Goal: Task Accomplishment & Management: Complete application form

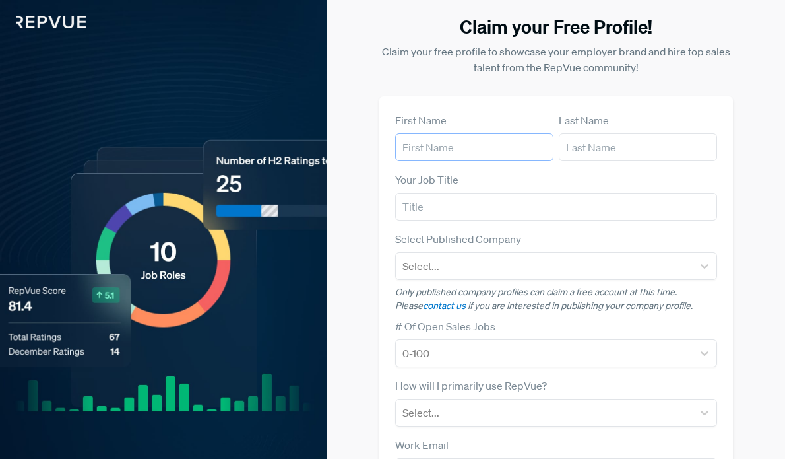
click at [469, 154] on input "text" at bounding box center [474, 147] width 158 height 28
type input "Karlie"
type input "Souris"
type input "Talent Brand Manager"
click at [455, 272] on div "Select..." at bounding box center [544, 266] width 297 height 24
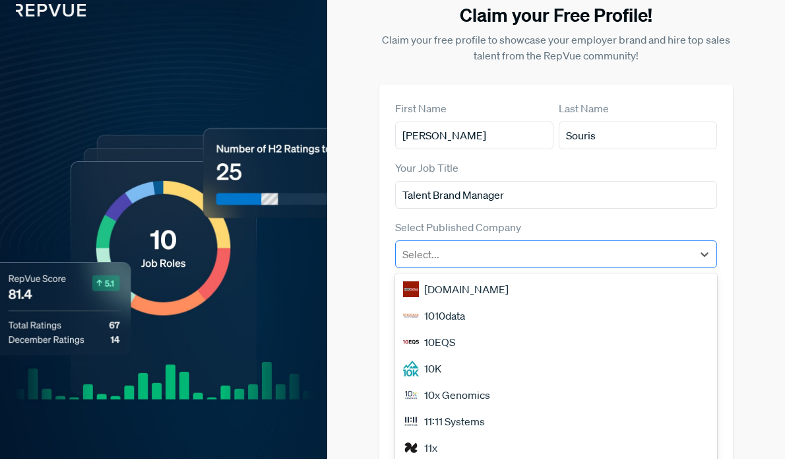
scroll to position [29, 0]
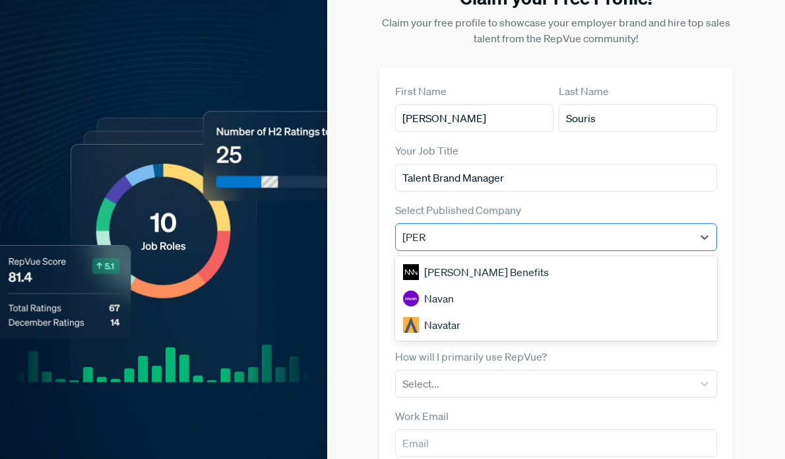
type input "navan"
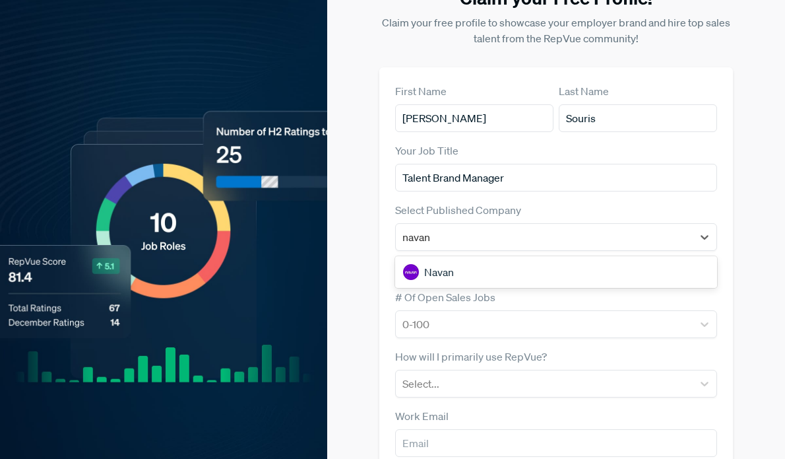
click at [550, 275] on div "Navan" at bounding box center [556, 272] width 322 height 26
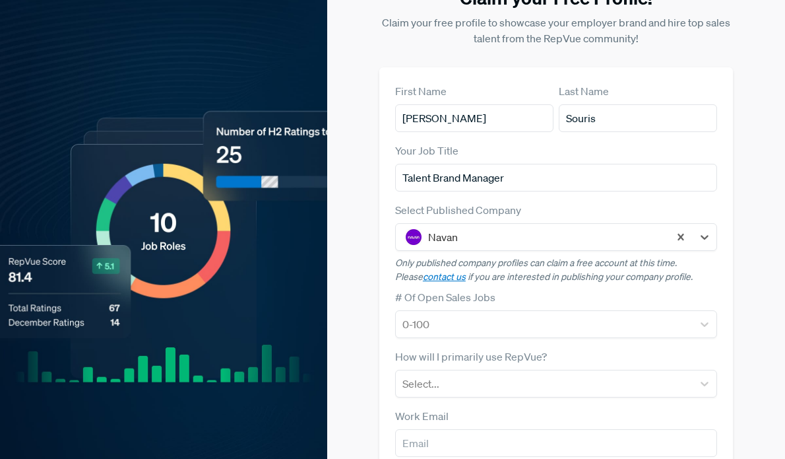
click at [354, 306] on div "Claim your Free Profile! Claim your free profile to showcase your employer bran…" at bounding box center [556, 292] width 442 height 642
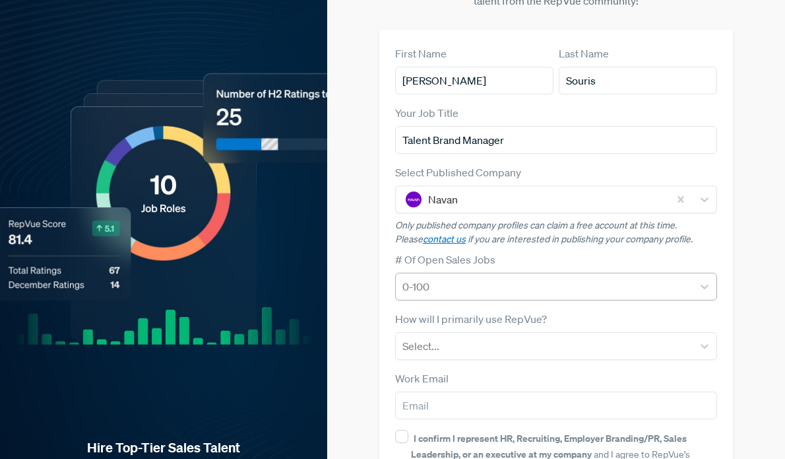
click at [416, 283] on div at bounding box center [545, 286] width 284 height 18
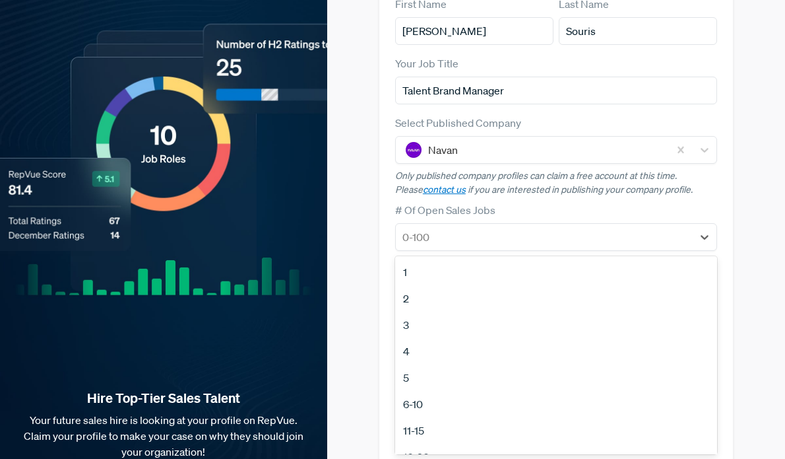
click at [371, 277] on div "Claim your Free Profile! Claim your free profile to showcase your employer bran…" at bounding box center [556, 205] width 442 height 642
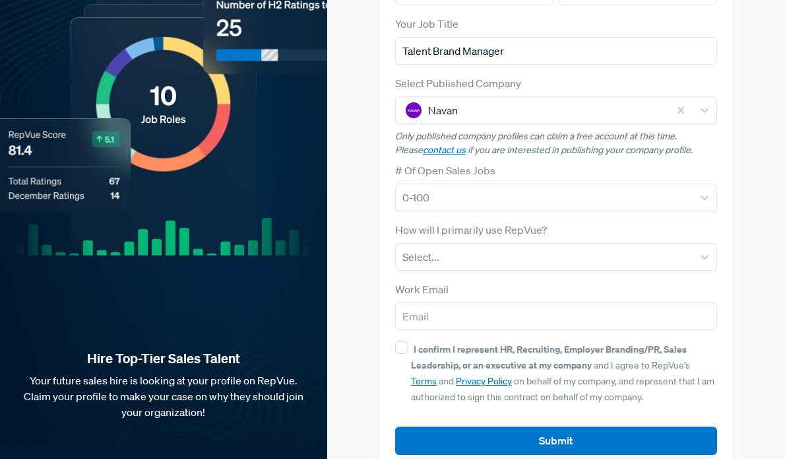
scroll to position [164, 0]
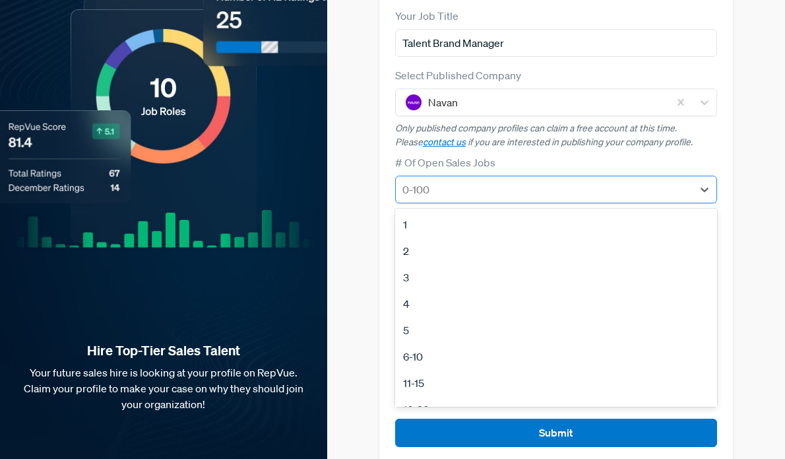
click at [413, 196] on div at bounding box center [545, 189] width 284 height 18
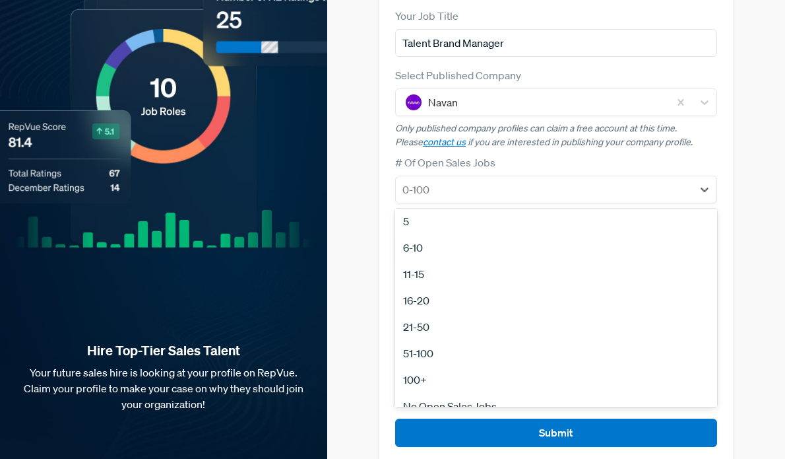
scroll to position [119, 0]
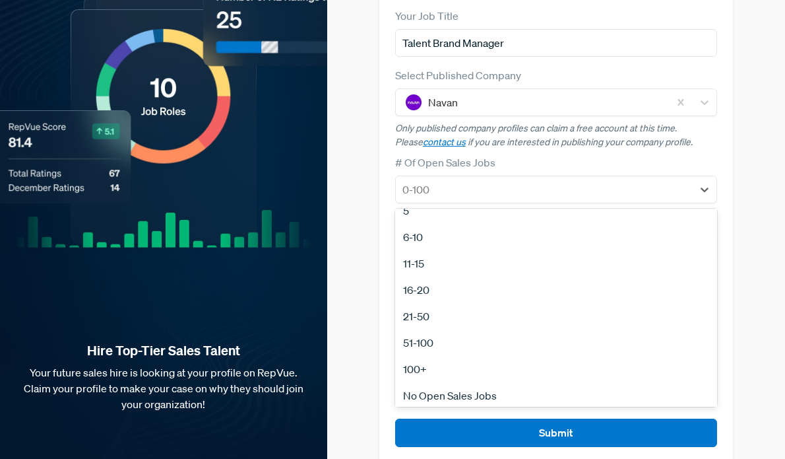
click at [430, 374] on div "100+" at bounding box center [556, 369] width 322 height 26
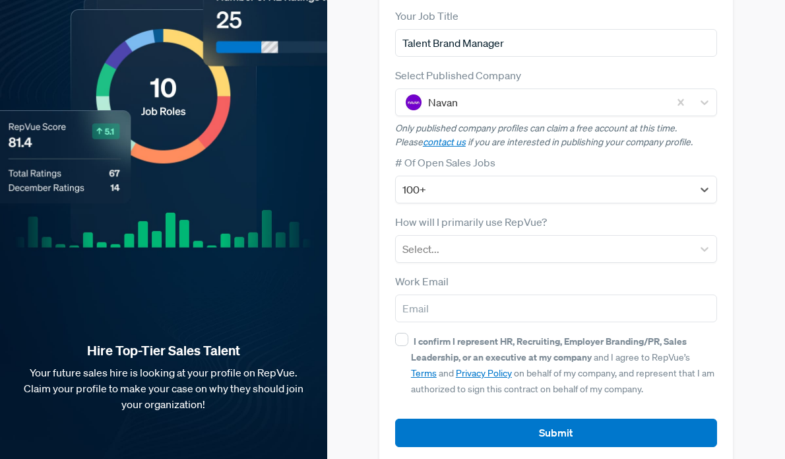
click at [379, 304] on div "Claim your Free Profile! Claim your free profile to showcase your employer bran…" at bounding box center [556, 157] width 442 height 642
click at [437, 251] on div at bounding box center [545, 249] width 284 height 18
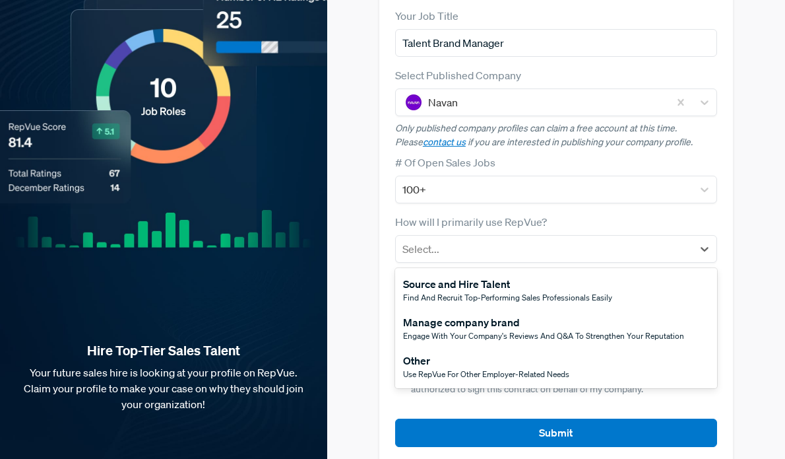
click at [445, 330] on div "Engage with your company's reviews and Q&A to strengthen your reputation" at bounding box center [543, 336] width 281 height 12
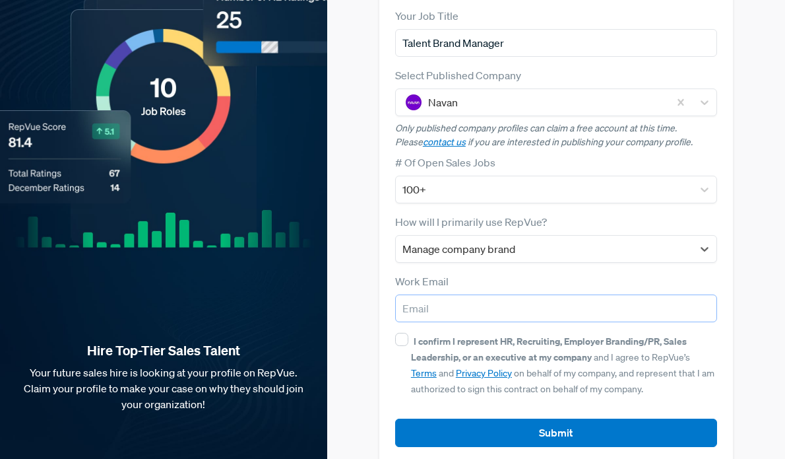
click at [422, 302] on input "email" at bounding box center [556, 308] width 322 height 28
type input "ksouris@navan.com"
click at [399, 340] on input "I confirm I represent HR, Recruiting, Employer Branding/PR, Sales Leadership, o…" at bounding box center [401, 339] width 13 height 13
checkbox input "true"
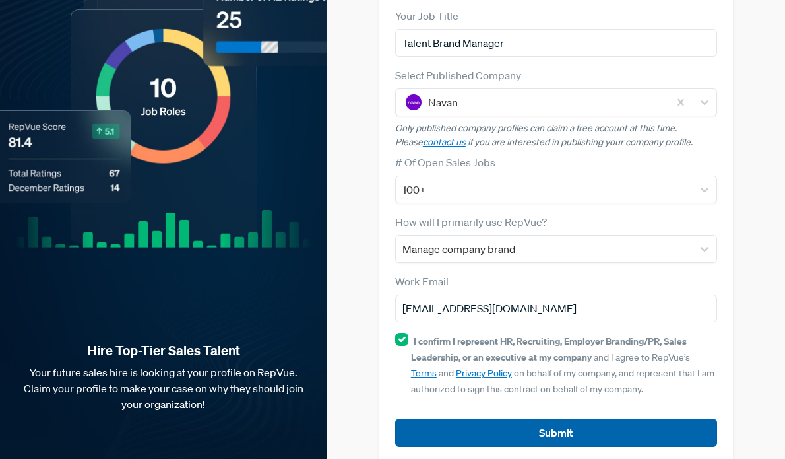
click at [466, 431] on button "Submit" at bounding box center [556, 432] width 322 height 28
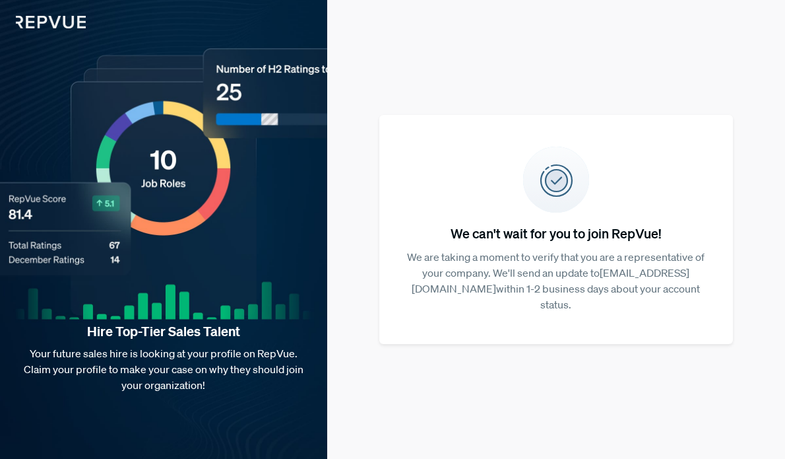
scroll to position [0, 0]
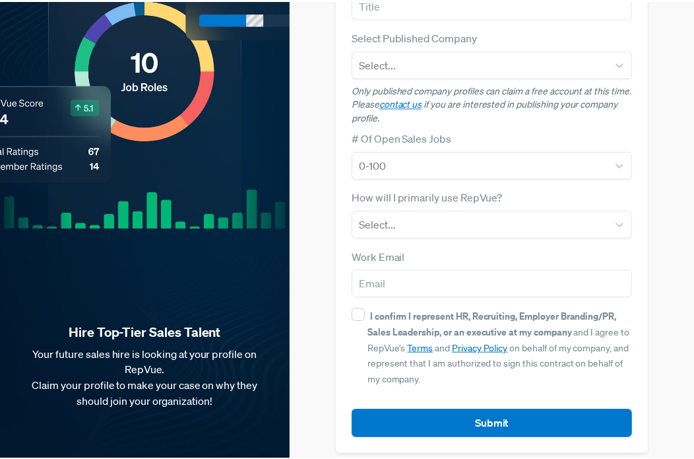
scroll to position [202, 0]
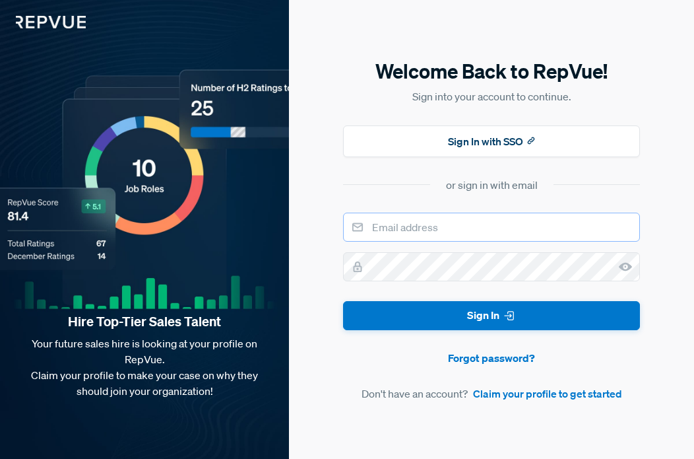
click at [401, 236] on input "email" at bounding box center [491, 227] width 297 height 29
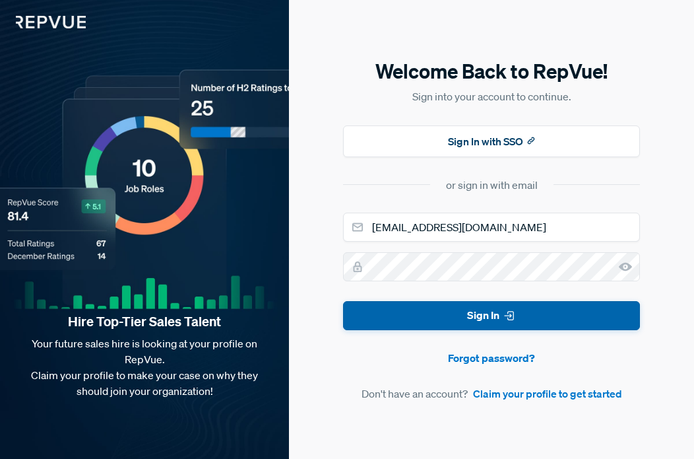
click at [443, 310] on button "Sign In" at bounding box center [491, 316] width 297 height 30
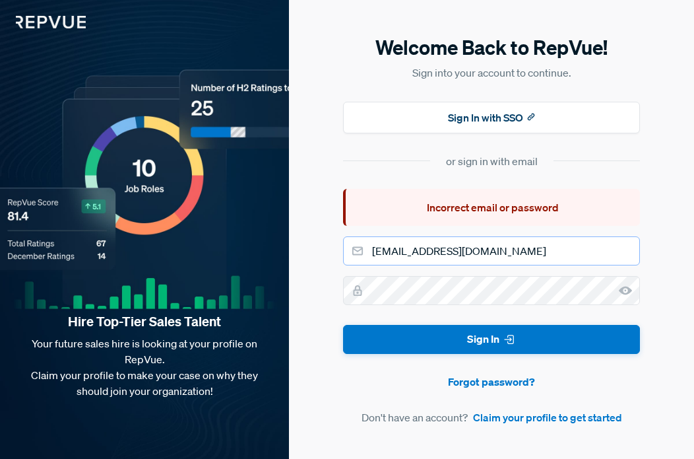
click at [436, 256] on input "[EMAIL_ADDRESS][DOMAIN_NAME]" at bounding box center [491, 250] width 297 height 29
drag, startPoint x: 475, startPoint y: 250, endPoint x: 360, endPoint y: 245, distance: 115.0
click at [360, 245] on div "[EMAIL_ADDRESS][DOMAIN_NAME]" at bounding box center [491, 250] width 297 height 29
type input "[EMAIL_ADDRESS][DOMAIN_NAME]"
click at [343, 325] on button "Sign In" at bounding box center [491, 340] width 297 height 30
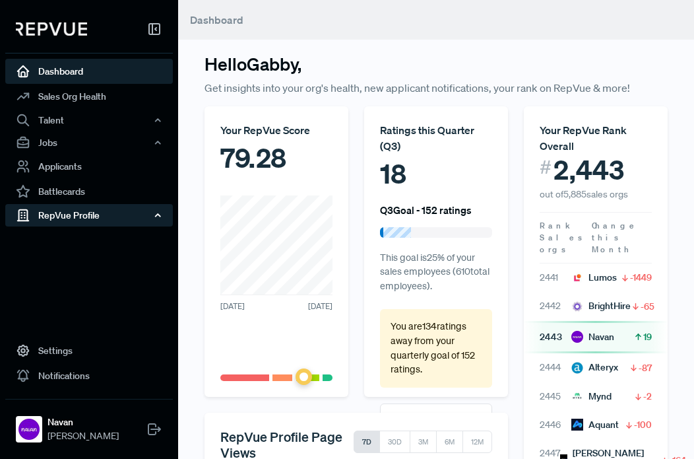
click at [111, 216] on div "RepVue Profile" at bounding box center [89, 215] width 168 height 22
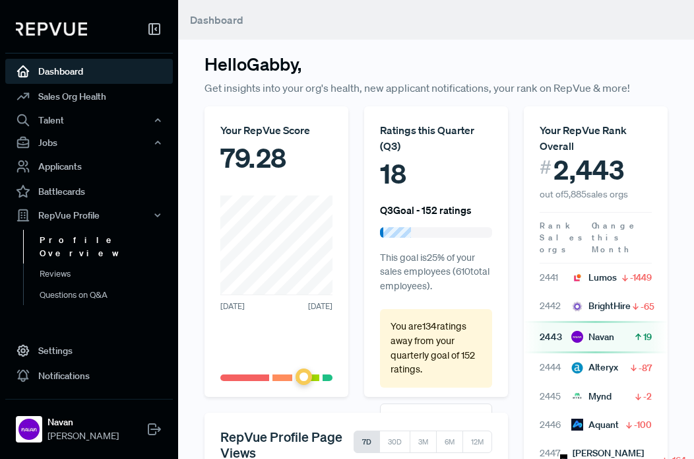
click at [97, 245] on link "Profile Overview" at bounding box center [107, 247] width 168 height 34
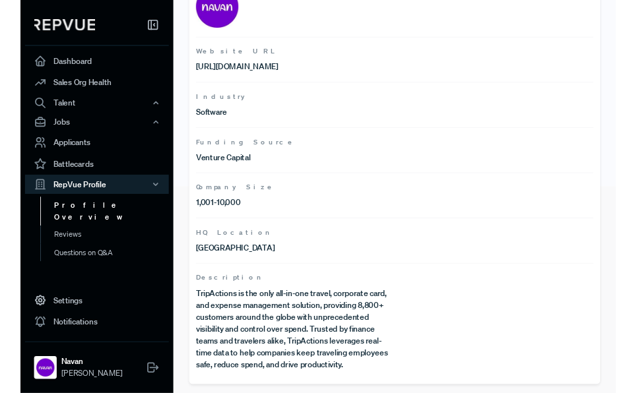
scroll to position [242, 0]
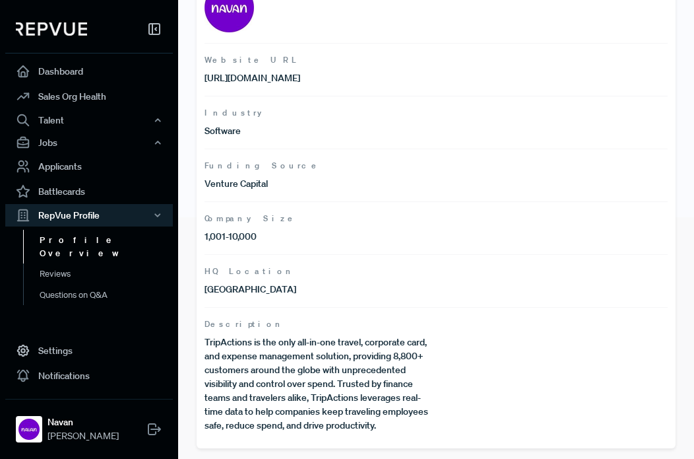
click at [259, 338] on p "TripActions is the only all-in-one travel, corporate card, and expense manageme…" at bounding box center [321, 383] width 232 height 97
